Goal: Check status: Check status

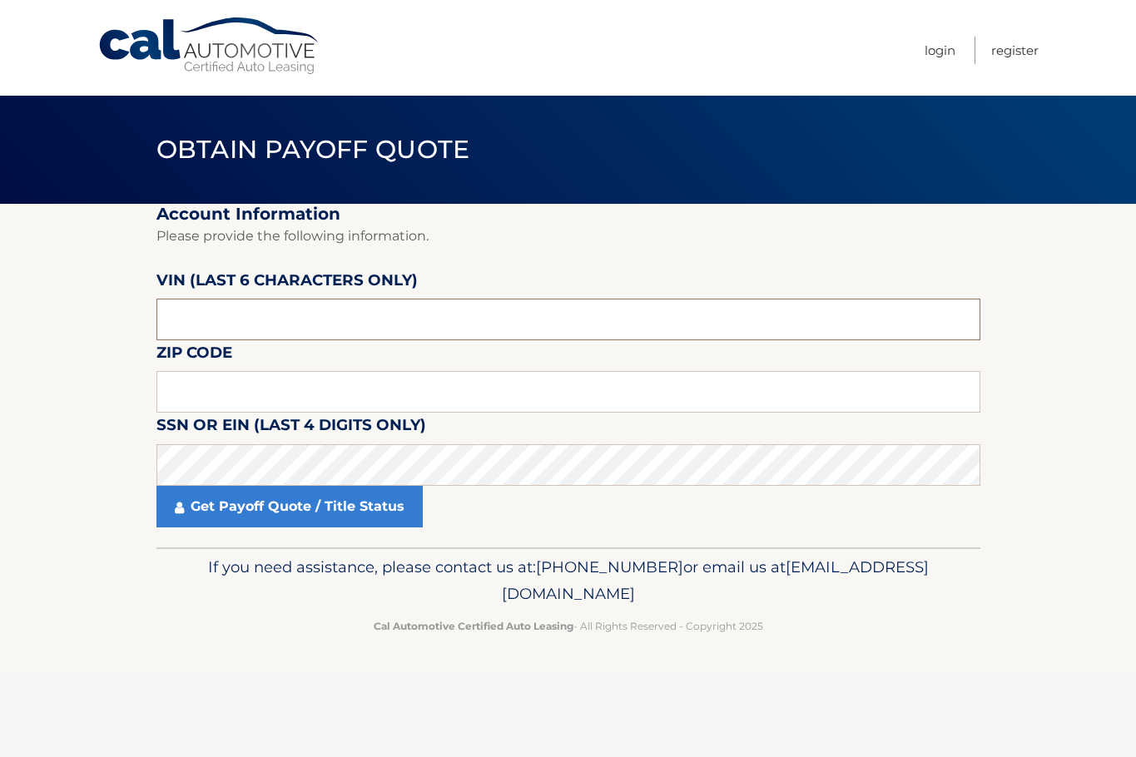
click at [306, 310] on input "text" at bounding box center [568, 320] width 824 height 42
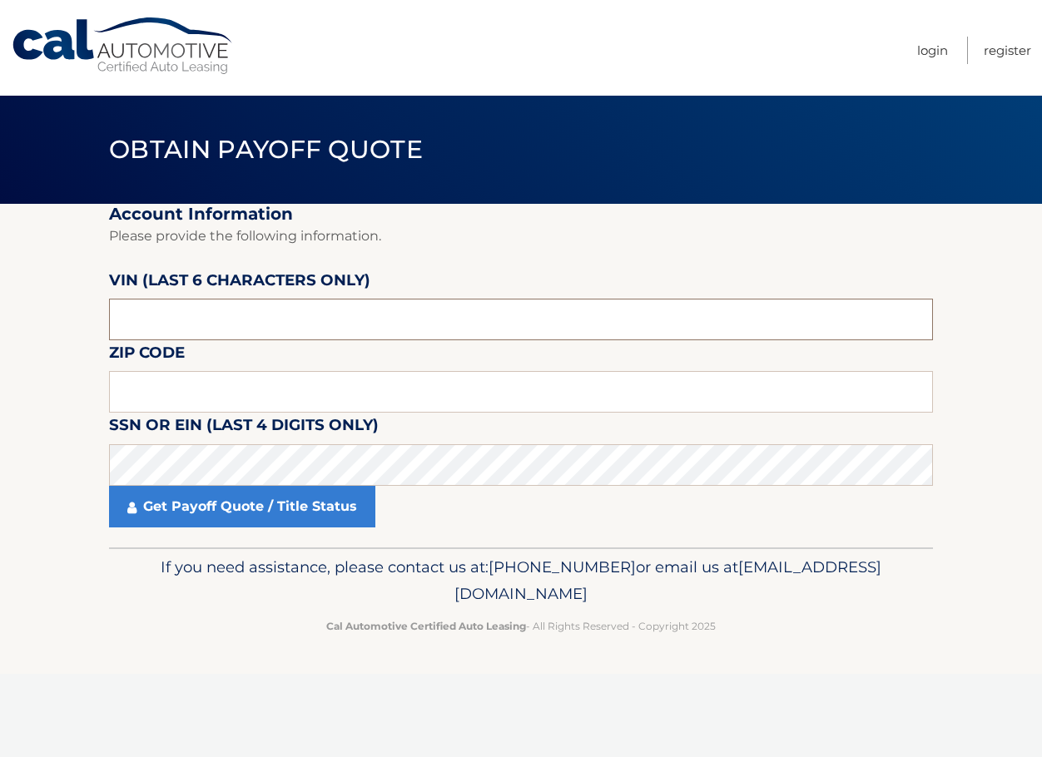
click at [222, 313] on input "text" at bounding box center [521, 320] width 824 height 42
click at [275, 334] on input "text" at bounding box center [521, 320] width 824 height 42
type input "552377"
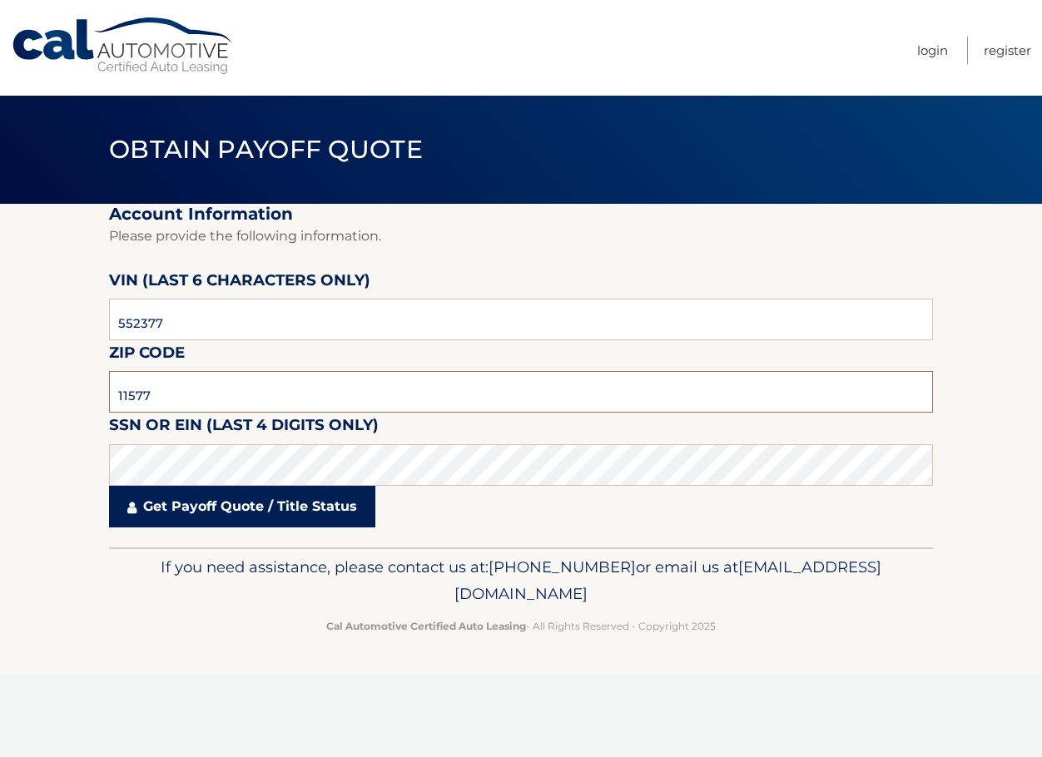
type input "11577"
click at [250, 500] on link "Get Payoff Quote / Title Status" at bounding box center [242, 507] width 266 height 42
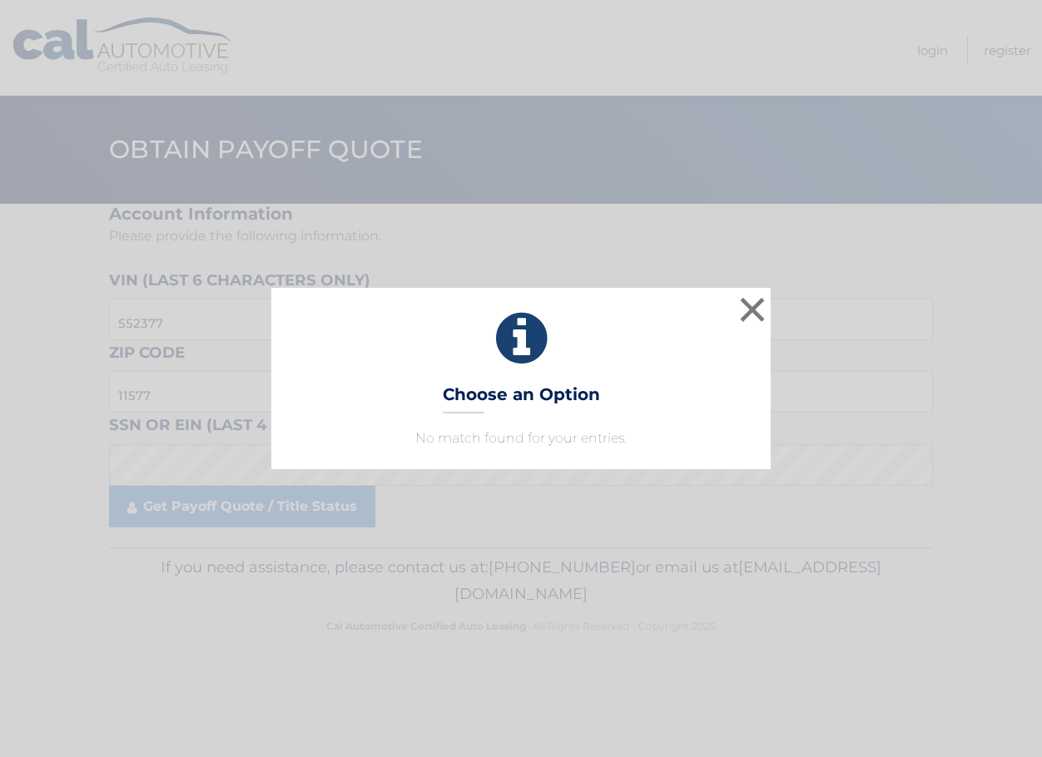
drag, startPoint x: 530, startPoint y: 363, endPoint x: 894, endPoint y: 245, distance: 382.1
click at [532, 361] on icon at bounding box center [521, 339] width 458 height 60
drag, startPoint x: 444, startPoint y: 380, endPoint x: 657, endPoint y: 354, distance: 213.8
click at [444, 380] on div "× Choose an Option No match found for your entries. This is what you see on sec…" at bounding box center [520, 378] width 499 height 181
click at [770, 319] on div "× Choose an Option No match found for your entries. This is what you see on sec…" at bounding box center [520, 378] width 499 height 181
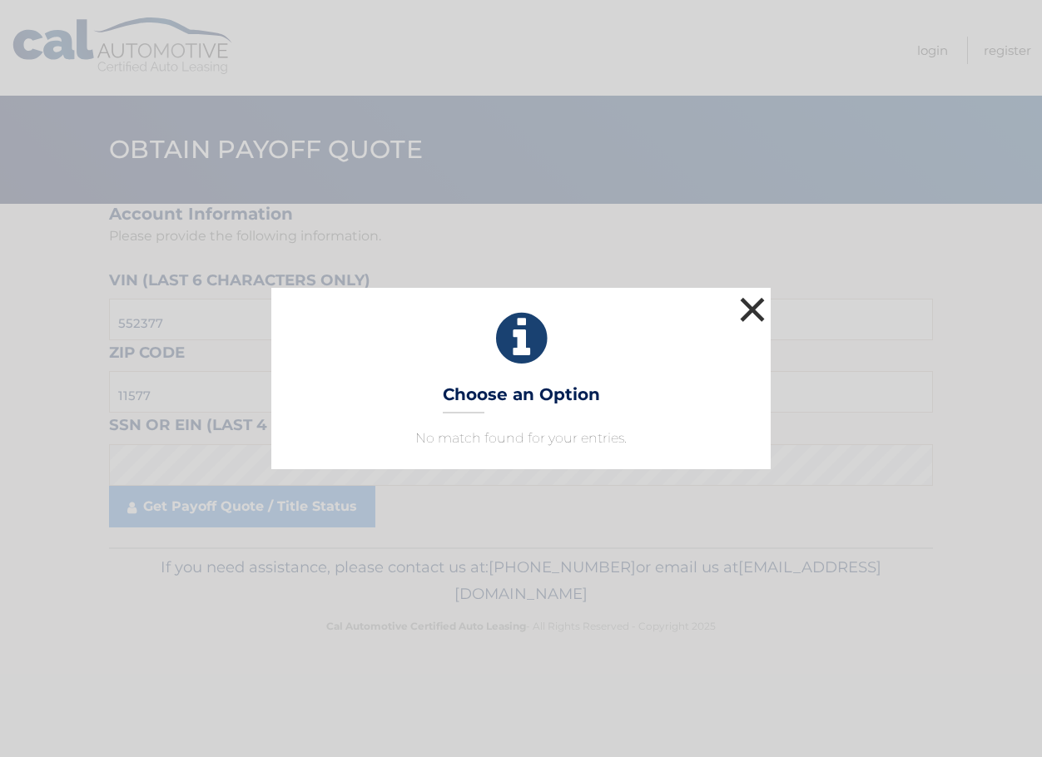
click at [760, 296] on button "×" at bounding box center [752, 309] width 33 height 33
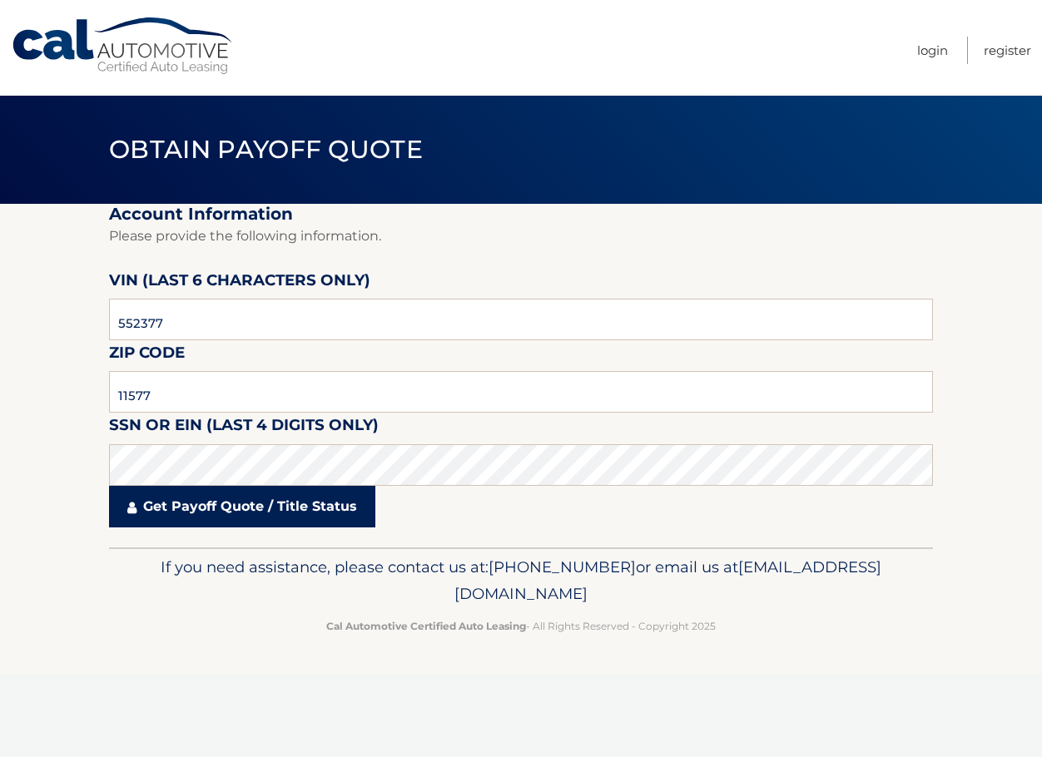
click at [287, 518] on link "Get Payoff Quote / Title Status" at bounding box center [242, 507] width 266 height 42
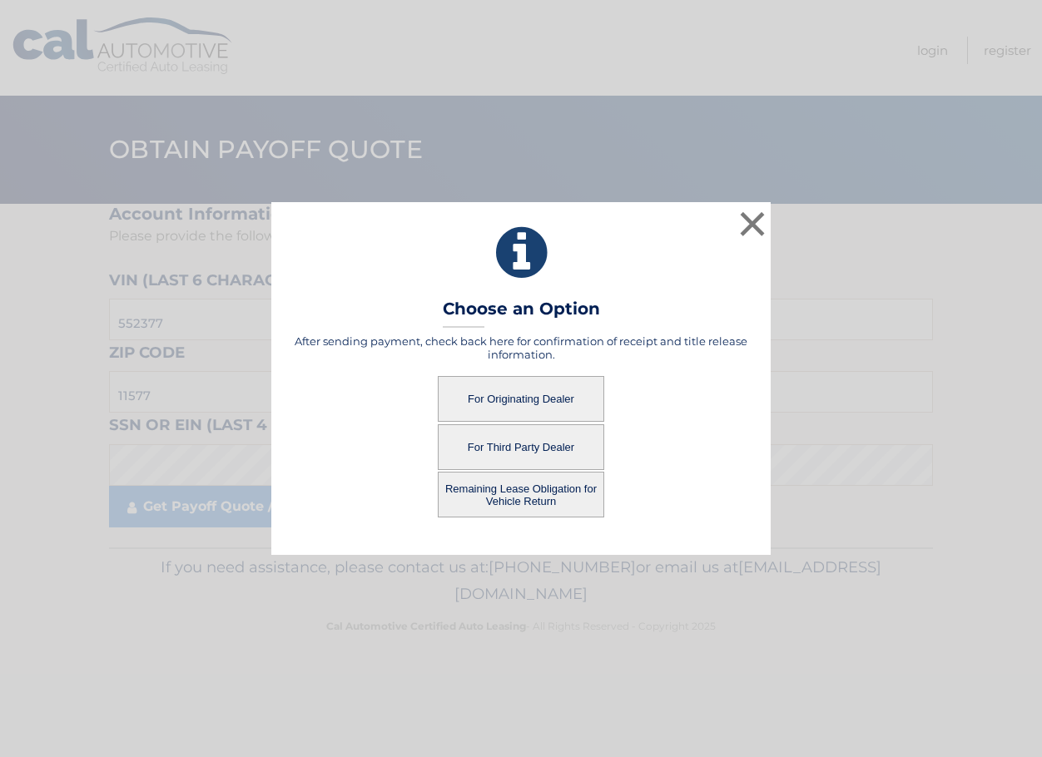
click at [538, 507] on button "Remaining Lease Obligation for Vehicle Return" at bounding box center [521, 495] width 166 height 46
click at [501, 493] on button "Remaining Lease Obligation for Vehicle Return" at bounding box center [521, 495] width 166 height 46
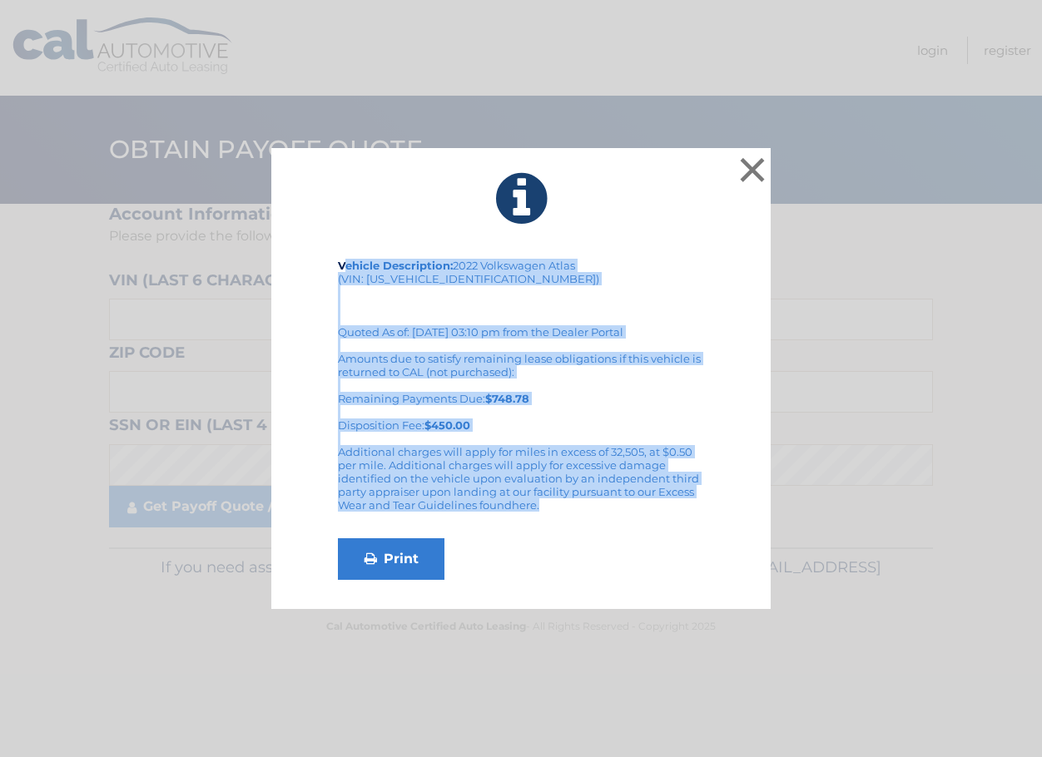
drag, startPoint x: 344, startPoint y: 263, endPoint x: 632, endPoint y: 498, distance: 372.6
click at [632, 498] on div "Vehicle Description: 2022 Volkswagen Atlas (VIN: [US_VEHICLE_IDENTIFICATION_NUM…" at bounding box center [521, 419] width 366 height 321
click at [379, 562] on link "Print" at bounding box center [391, 559] width 107 height 42
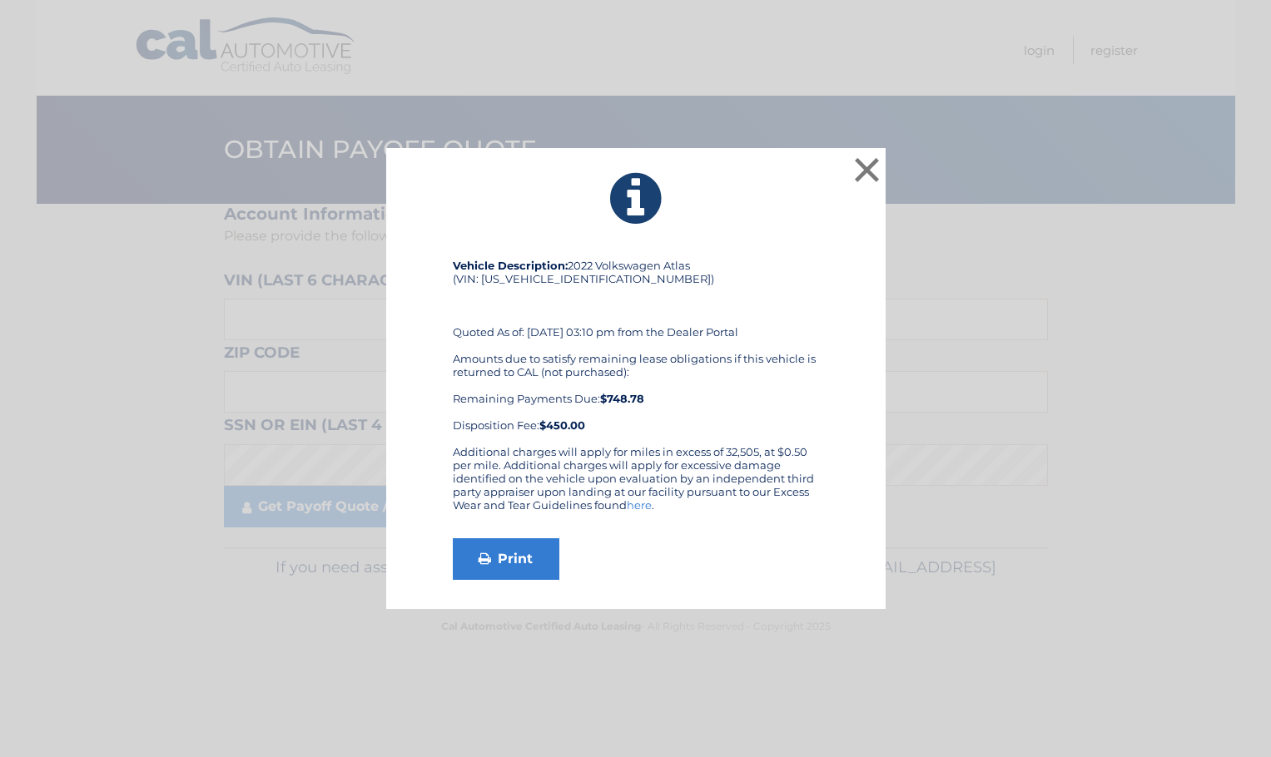
click at [319, 673] on div "× Vehicle Description: 2022 Volkswagen Atlas (VIN: [US_VEHICLE_IDENTIFICATION_N…" at bounding box center [635, 378] width 1271 height 757
